Goal: Information Seeking & Learning: Learn about a topic

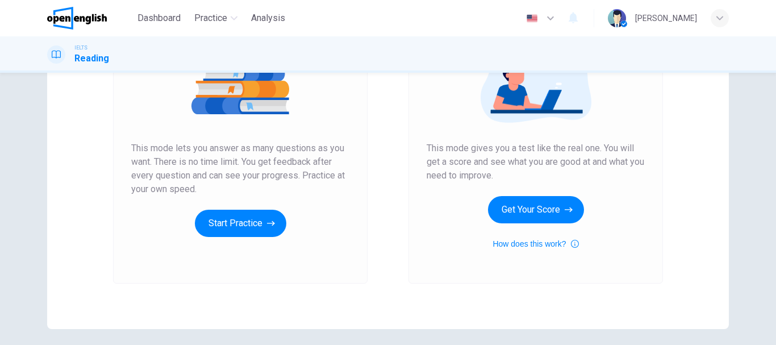
scroll to position [162, 0]
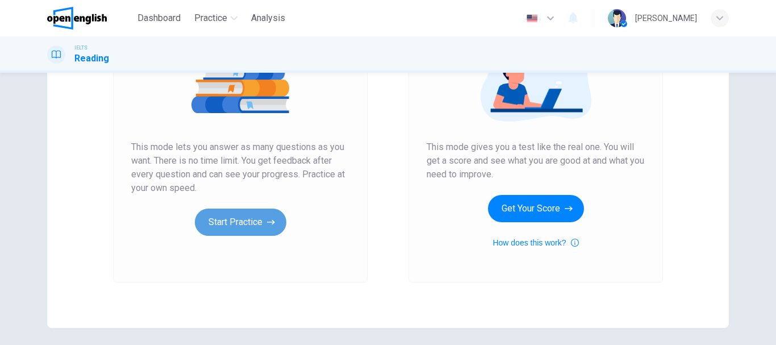
click at [236, 232] on button "Start Practice" at bounding box center [240, 221] width 91 height 27
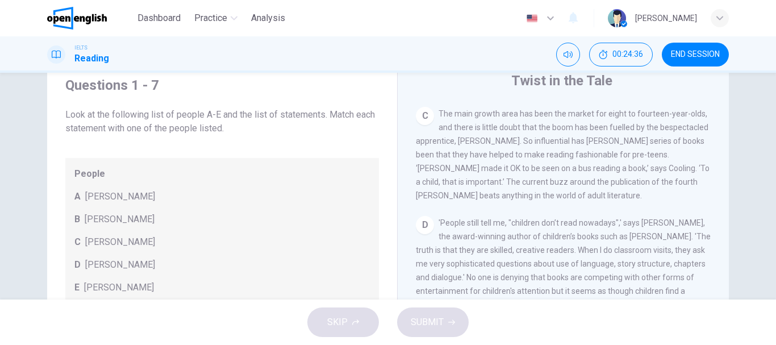
scroll to position [451, 0]
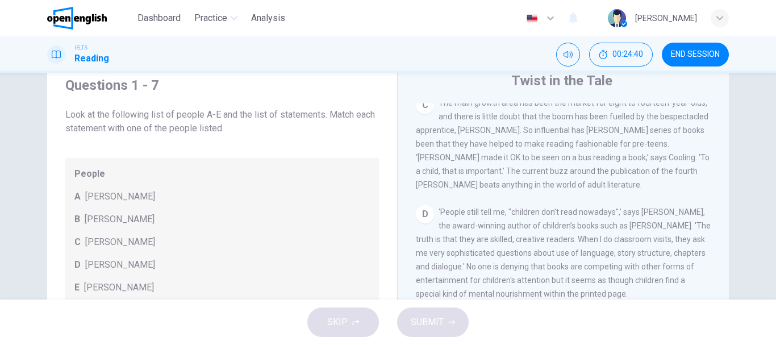
drag, startPoint x: 379, startPoint y: 150, endPoint x: 382, endPoint y: 222, distance: 72.2
click at [382, 222] on div "Questions 1 - 7 Look at the following list of people A-E and the list of statem…" at bounding box center [222, 256] width 332 height 383
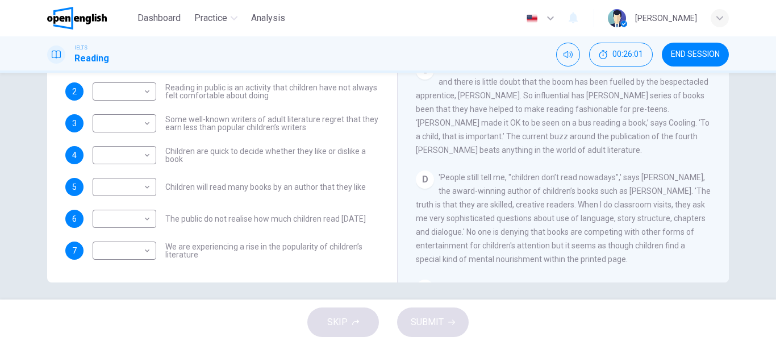
scroll to position [214, 0]
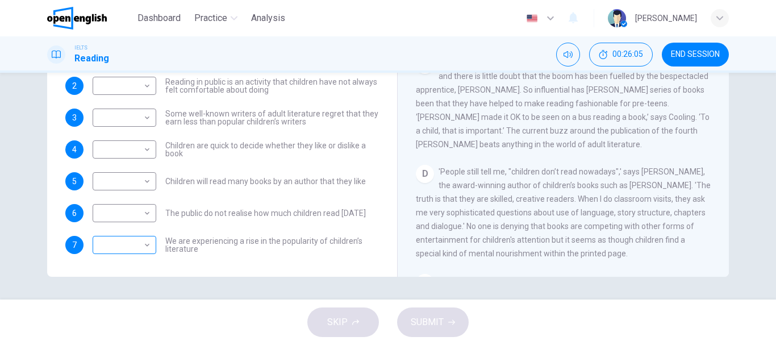
click at [147, 244] on body "This site uses cookies, as explained in our Privacy Policy . If you agree to th…" at bounding box center [388, 172] width 776 height 345
click at [147, 344] on div at bounding box center [388, 345] width 776 height 0
click at [143, 247] on body "This site uses cookies, as explained in our Privacy Policy . If you agree to th…" at bounding box center [388, 172] width 776 height 345
type input "*"
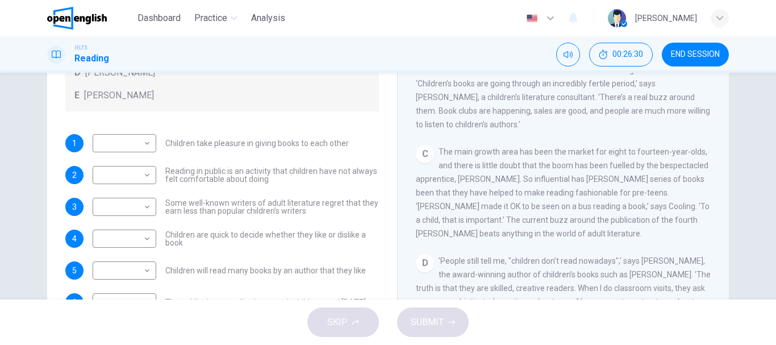
scroll to position [119, 0]
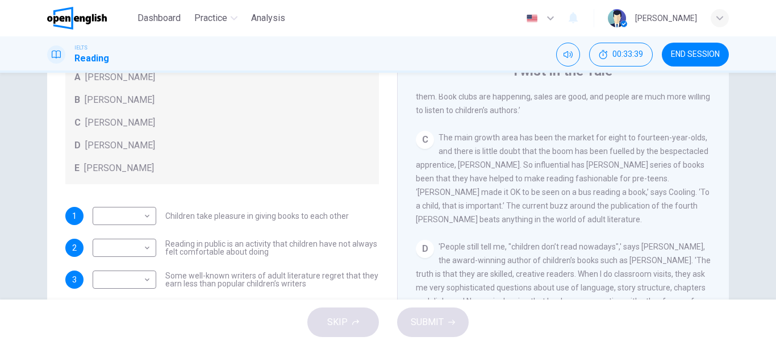
scroll to position [413, 0]
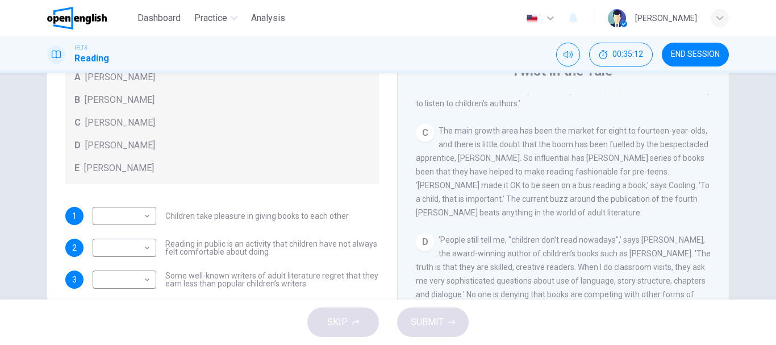
click at [730, 222] on div "Questions 1 - 7 Look at the following list of people A-E and the list of statem…" at bounding box center [388, 241] width 718 height 395
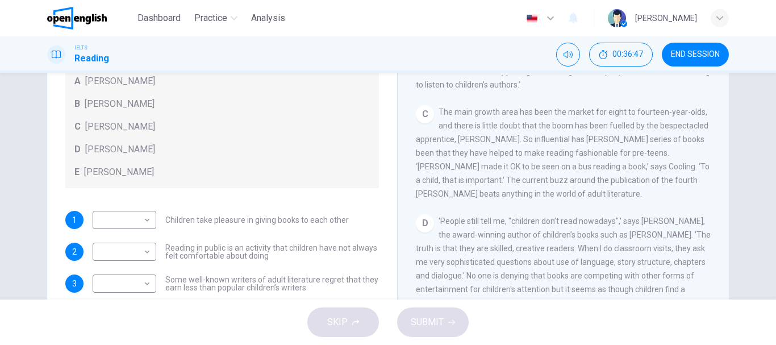
scroll to position [110, 0]
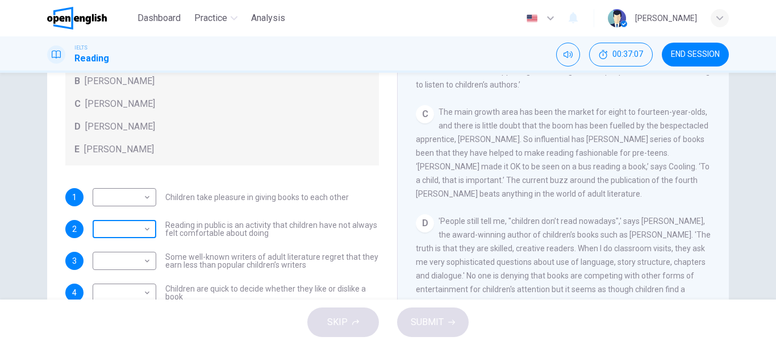
click at [146, 228] on body "This site uses cookies, as explained in our Privacy Policy . If you agree to th…" at bounding box center [388, 172] width 776 height 345
click at [380, 344] on div at bounding box center [388, 345] width 776 height 0
click at [145, 226] on body "This site uses cookies, as explained in our Privacy Policy . If you agree to th…" at bounding box center [388, 172] width 776 height 345
type input "*"
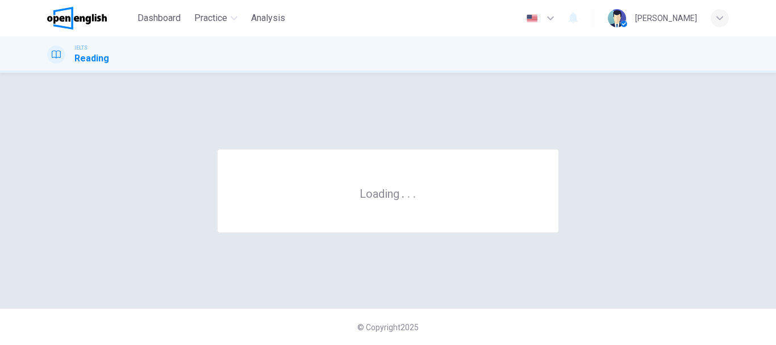
scroll to position [0, 0]
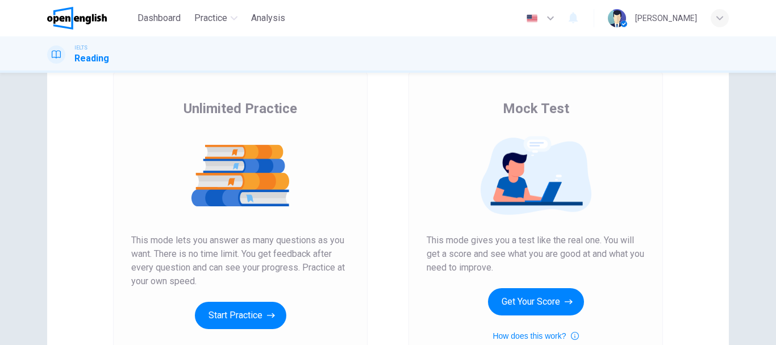
scroll to position [64, 0]
